Goal: Navigation & Orientation: Go to known website

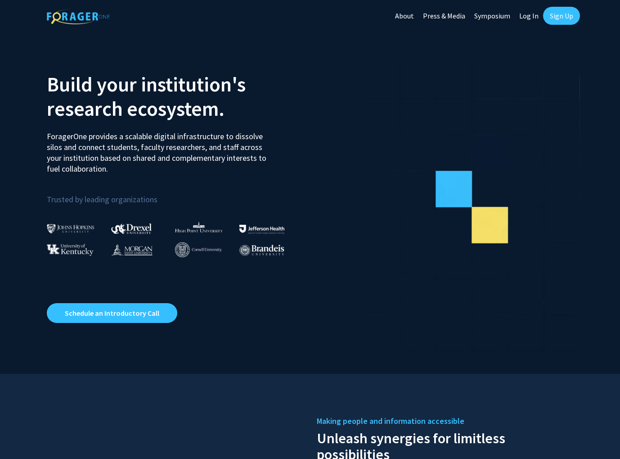
click at [457, 16] on link "Symposium" at bounding box center [492, 16] width 45 height 32
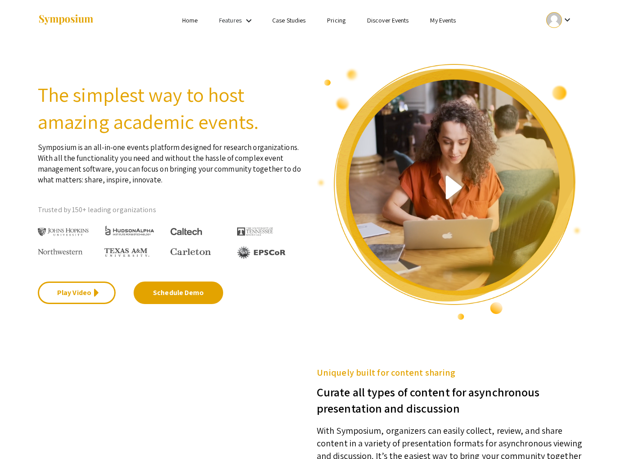
click at [241, 38] on ul "Skip navigation Home Features keyboard_arrow_down Case Studies Pricing Discover…" at bounding box center [310, 20] width 180 height 41
click at [246, 19] on mat-icon "keyboard_arrow_down" at bounding box center [249, 20] width 11 height 11
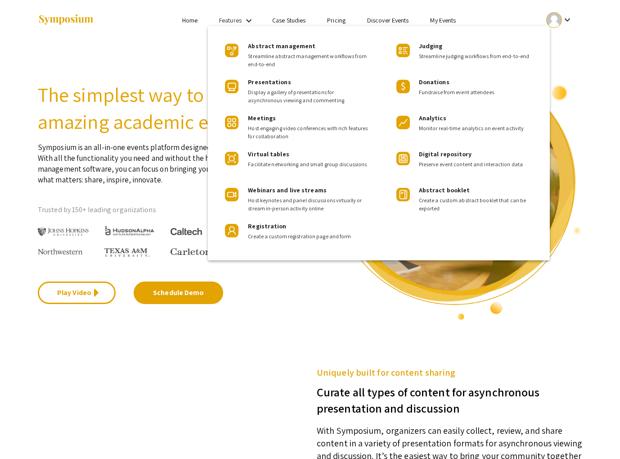
click at [146, 115] on div at bounding box center [310, 229] width 620 height 459
